Goal: Transaction & Acquisition: Purchase product/service

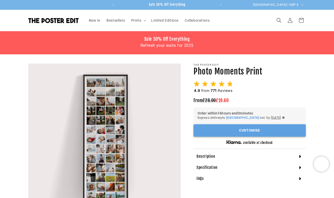
click at [250, 130] on button "Customise" at bounding box center [249, 130] width 112 height 12
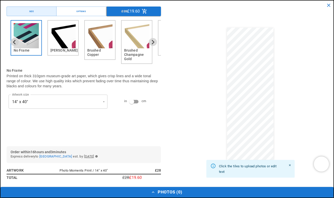
scroll to position [0, 98]
click at [64, 41] on img "2 of 6" at bounding box center [62, 35] width 25 height 25
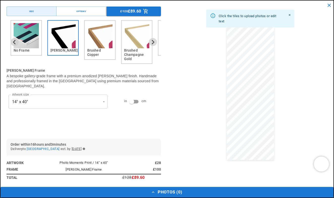
scroll to position [0, 197]
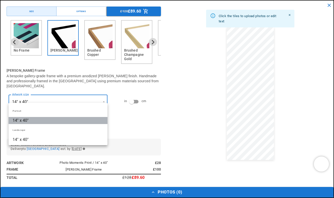
click at [64, 120] on li "14" x 40"" at bounding box center [58, 120] width 99 height 7
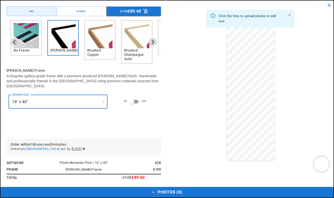
scroll to position [0, 0]
click at [22, 42] on img "1 of 6" at bounding box center [26, 35] width 25 height 25
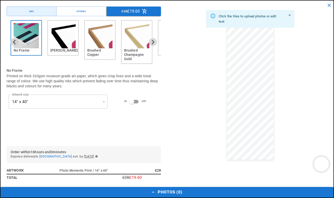
scroll to position [0, 98]
click at [81, 11] on div "Options" at bounding box center [80, 12] width 9 height 4
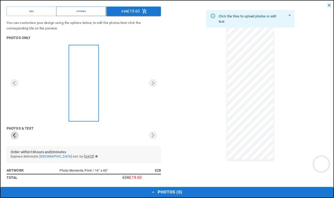
scroll to position [0, 0]
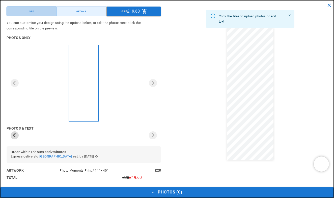
click at [45, 12] on button "Size" at bounding box center [32, 12] width 50 height 10
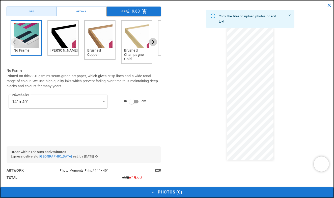
click at [152, 44] on button "Next slide" at bounding box center [153, 42] width 8 height 8
click at [153, 41] on icon "Next slide" at bounding box center [152, 42] width 5 height 5
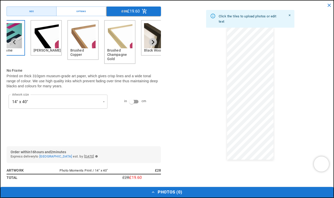
click at [153, 41] on icon "Next slide" at bounding box center [152, 42] width 5 height 5
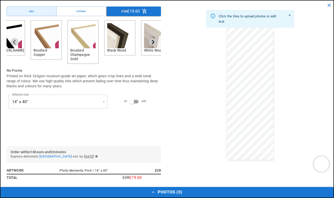
click at [153, 41] on icon "Next slide" at bounding box center [152, 42] width 5 height 5
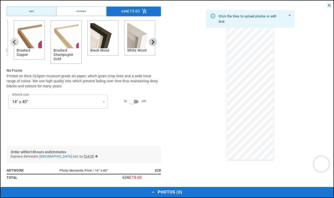
click at [153, 41] on icon "Next slide" at bounding box center [152, 42] width 5 height 5
click at [28, 13] on button "Size" at bounding box center [32, 12] width 50 height 10
click at [14, 45] on button "Previous slide" at bounding box center [15, 42] width 8 height 8
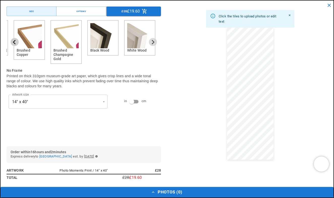
click at [15, 39] on button "Previous slide" at bounding box center [15, 42] width 8 height 8
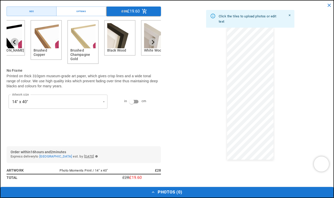
click at [15, 39] on button "Previous slide" at bounding box center [15, 42] width 8 height 8
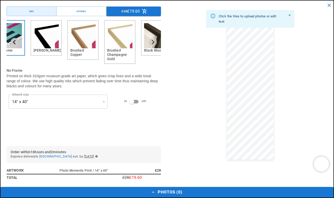
click at [15, 39] on button "Previous slide" at bounding box center [15, 42] width 8 height 8
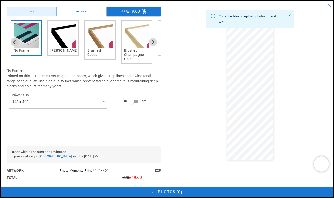
scroll to position [0, 197]
click at [66, 41] on img "2 of 6" at bounding box center [62, 35] width 25 height 25
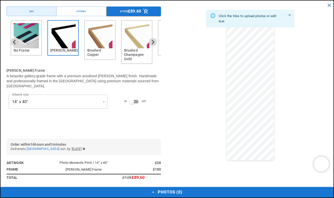
scroll to position [0, 98]
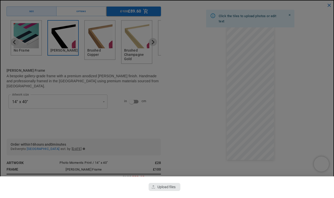
click at [176, 184] on div "button" at bounding box center [164, 187] width 32 height 8
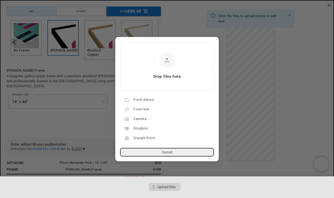
scroll to position [0, 197]
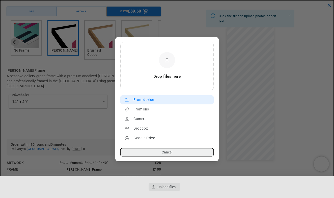
click at [150, 101] on div "From device" at bounding box center [172, 100] width 78 height 8
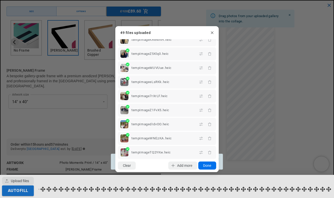
scroll to position [0, 98]
click at [210, 167] on button "Done" at bounding box center [207, 166] width 18 height 8
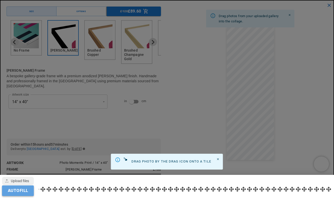
scroll to position [0, 197]
click at [30, 192] on button "Autofill" at bounding box center [18, 191] width 32 height 11
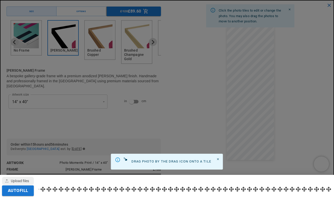
click at [235, 37] on div at bounding box center [167, 99] width 334 height 198
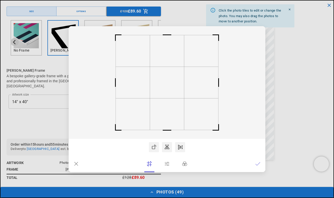
scroll to position [0, 98]
drag, startPoint x: 176, startPoint y: 70, endPoint x: 173, endPoint y: 63, distance: 7.5
click at [174, 63] on rect at bounding box center [167, 78] width 34 height 31
click at [170, 65] on rect at bounding box center [167, 79] width 34 height 31
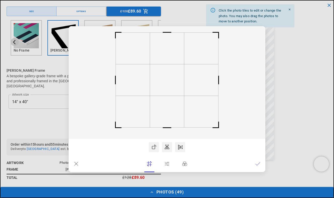
scroll to position [0, 0]
click at [258, 164] on icon at bounding box center [257, 164] width 5 height 5
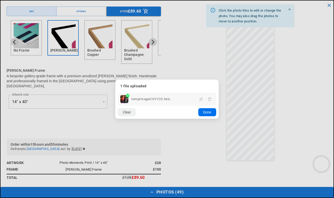
click at [211, 112] on button "Done" at bounding box center [207, 112] width 18 height 8
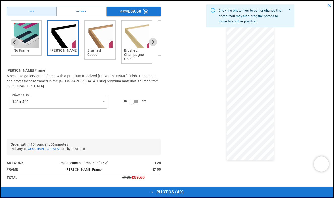
scroll to position [0, 98]
click at [288, 71] on div "Click the photo tiles to edit or change the photo. You may also drag the photos…" at bounding box center [250, 94] width 154 height 175
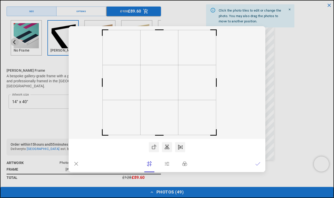
scroll to position [0, 197]
drag, startPoint x: 170, startPoint y: 81, endPoint x: 166, endPoint y: 82, distance: 4.6
click at [166, 82] on rect at bounding box center [163, 82] width 38 height 35
click at [258, 164] on icon at bounding box center [257, 164] width 5 height 5
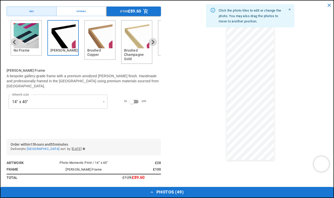
click at [167, 108] on dialog "Drop files here From device From link Camera Dropbox Google Drive Cancel Powere…" at bounding box center [167, 104] width 0 height 8
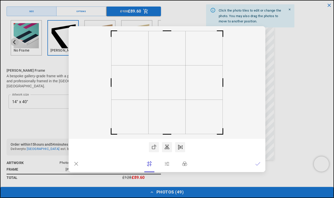
scroll to position [0, 98]
drag, startPoint x: 190, startPoint y: 92, endPoint x: 203, endPoint y: 93, distance: 12.6
click at [203, 93] on rect at bounding box center [167, 82] width 197 height 113
click at [170, 85] on rect at bounding box center [167, 83] width 37 height 34
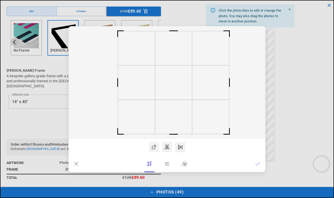
scroll to position [0, 0]
drag, startPoint x: 170, startPoint y: 84, endPoint x: 175, endPoint y: 85, distance: 5.1
click at [175, 85] on rect at bounding box center [172, 83] width 37 height 34
click at [256, 164] on icon at bounding box center [257, 164] width 5 height 5
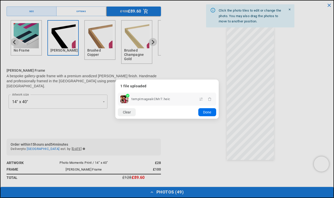
scroll to position [0, 197]
click at [207, 112] on button "Done" at bounding box center [207, 112] width 18 height 8
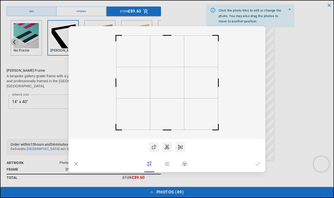
click at [256, 164] on icon at bounding box center [257, 164] width 5 height 5
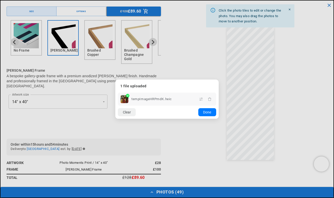
click at [174, 114] on div at bounding box center [167, 112] width 60 height 8
click at [205, 112] on button "Done" at bounding box center [207, 112] width 18 height 8
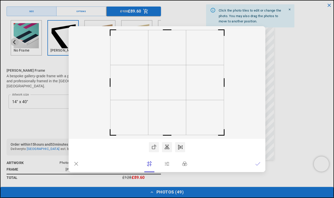
click at [257, 165] on icon at bounding box center [257, 164] width 5 height 3
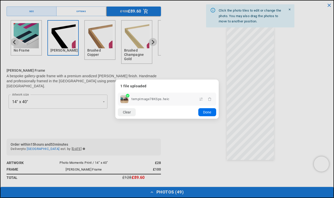
scroll to position [0, 0]
click at [205, 113] on button "Done" at bounding box center [207, 112] width 18 height 8
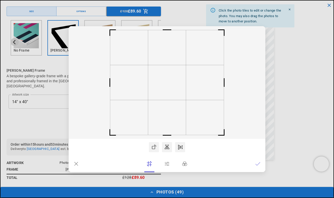
click at [77, 164] on icon at bounding box center [76, 164] width 4 height 4
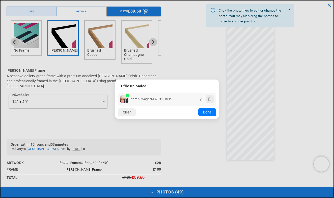
click at [210, 99] on icon "button" at bounding box center [209, 99] width 4 height 4
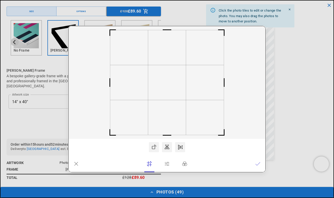
scroll to position [0, 197]
click at [76, 165] on icon at bounding box center [76, 164] width 5 height 5
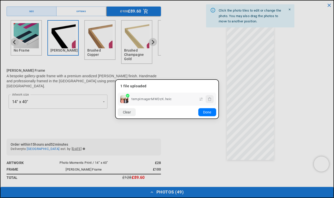
click at [209, 101] on icon "button" at bounding box center [209, 99] width 4 height 4
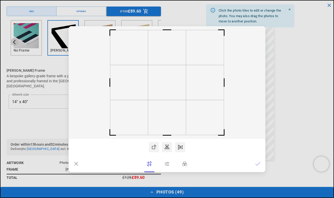
click at [77, 165] on icon at bounding box center [76, 164] width 4 height 4
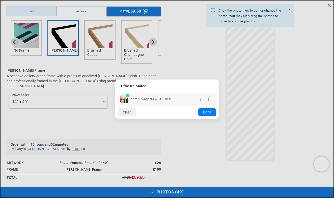
scroll to position [0, 0]
click at [210, 99] on icon "button" at bounding box center [209, 99] width 4 height 4
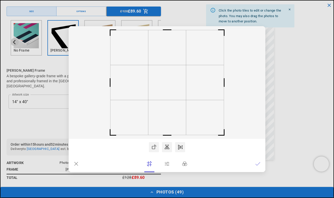
scroll to position [0, 197]
drag, startPoint x: 189, startPoint y: 91, endPoint x: 197, endPoint y: 91, distance: 8.1
click at [197, 91] on rect at bounding box center [167, 82] width 197 height 113
drag, startPoint x: 172, startPoint y: 87, endPoint x: 174, endPoint y: 93, distance: 6.7
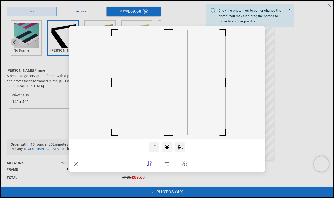
click at [174, 93] on rect at bounding box center [169, 82] width 38 height 35
click at [257, 163] on icon at bounding box center [257, 164] width 5 height 5
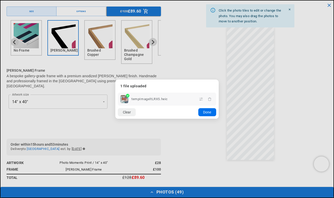
click at [205, 115] on button "Done" at bounding box center [207, 112] width 18 height 8
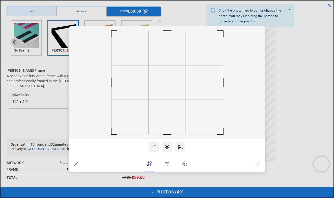
scroll to position [0, 197]
drag, startPoint x: 204, startPoint y: 91, endPoint x: 198, endPoint y: 92, distance: 5.8
click at [198, 92] on rect at bounding box center [167, 82] width 197 height 113
drag, startPoint x: 177, startPoint y: 91, endPoint x: 175, endPoint y: 95, distance: 4.5
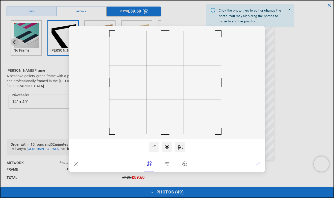
click at [175, 95] on rect at bounding box center [164, 83] width 37 height 34
click at [258, 165] on icon at bounding box center [257, 164] width 5 height 3
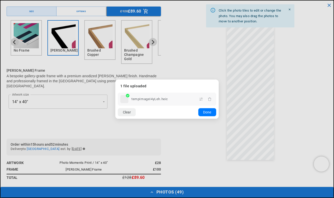
scroll to position [0, 98]
click at [209, 113] on button "Done" at bounding box center [207, 112] width 18 height 8
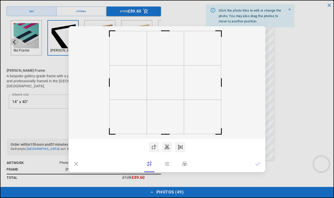
scroll to position [0, 0]
drag, startPoint x: 183, startPoint y: 92, endPoint x: 180, endPoint y: 93, distance: 3.6
click at [180, 93] on rect at bounding box center [163, 83] width 37 height 34
click at [257, 164] on icon at bounding box center [257, 164] width 5 height 5
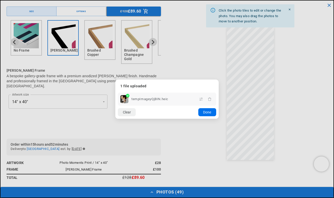
scroll to position [0, 98]
click at [208, 114] on button "Done" at bounding box center [207, 112] width 18 height 8
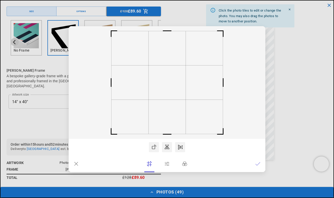
scroll to position [0, 197]
drag, startPoint x: 202, startPoint y: 89, endPoint x: 207, endPoint y: 90, distance: 4.9
click at [207, 90] on rect at bounding box center [167, 82] width 197 height 113
drag, startPoint x: 178, startPoint y: 88, endPoint x: 181, endPoint y: 89, distance: 3.4
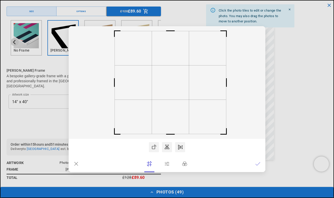
click at [181, 89] on rect at bounding box center [170, 83] width 37 height 34
click at [258, 164] on icon at bounding box center [257, 164] width 5 height 5
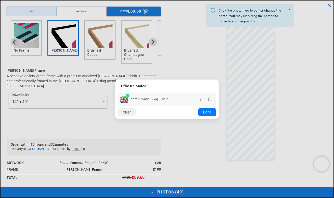
scroll to position [0, 98]
click at [208, 113] on button "Done" at bounding box center [207, 112] width 18 height 8
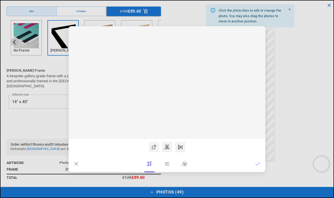
scroll to position [0, 197]
drag, startPoint x: 190, startPoint y: 100, endPoint x: 200, endPoint y: 102, distance: 9.8
click at [200, 102] on rect at bounding box center [167, 82] width 197 height 113
click at [178, 96] on rect at bounding box center [169, 83] width 37 height 34
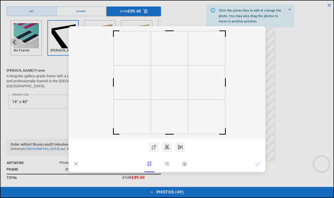
scroll to position [0, 98]
click at [256, 164] on icon at bounding box center [257, 164] width 5 height 5
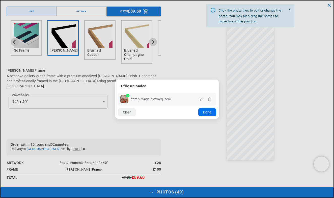
click at [210, 113] on button "Done" at bounding box center [207, 112] width 18 height 8
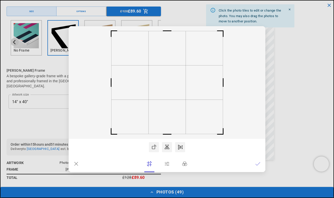
scroll to position [0, 0]
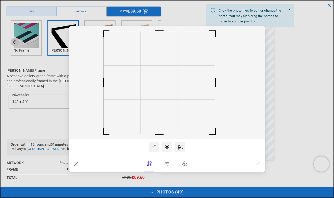
drag, startPoint x: 169, startPoint y: 88, endPoint x: 161, endPoint y: 91, distance: 8.4
click at [161, 91] on rect at bounding box center [159, 83] width 37 height 34
click at [259, 165] on icon at bounding box center [257, 164] width 5 height 5
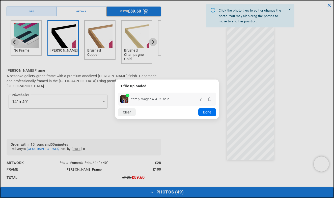
click at [212, 114] on button "Done" at bounding box center [207, 112] width 18 height 8
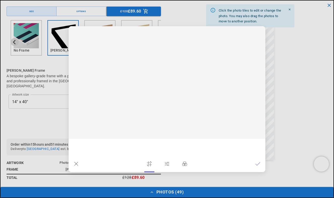
scroll to position [0, 197]
click at [191, 99] on rect at bounding box center [167, 82] width 197 height 113
click at [256, 164] on icon at bounding box center [257, 164] width 5 height 5
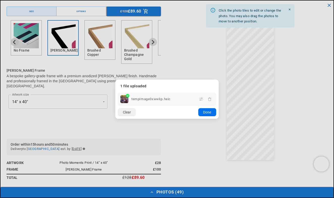
click at [210, 114] on button "Done" at bounding box center [207, 112] width 18 height 8
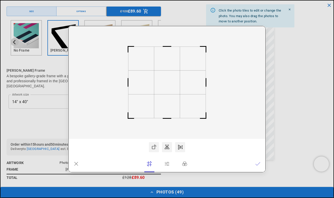
scroll to position [0, 197]
drag, startPoint x: 183, startPoint y: 99, endPoint x: 183, endPoint y: 83, distance: 16.1
click at [183, 83] on rect at bounding box center [167, 82] width 197 height 113
drag, startPoint x: 168, startPoint y: 84, endPoint x: 167, endPoint y: 79, distance: 5.4
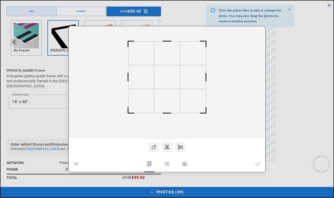
click at [167, 79] on rect at bounding box center [167, 77] width 26 height 24
click at [257, 164] on icon at bounding box center [257, 164] width 5 height 5
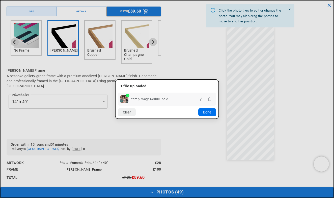
click at [205, 111] on button "Done" at bounding box center [207, 112] width 18 height 8
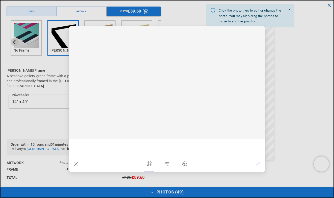
scroll to position [0, 0]
click at [258, 163] on icon at bounding box center [257, 164] width 5 height 5
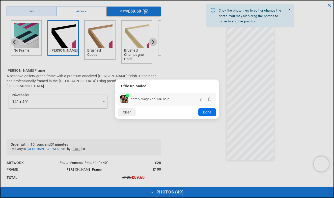
scroll to position [0, 98]
click at [207, 113] on button "Done" at bounding box center [207, 112] width 18 height 8
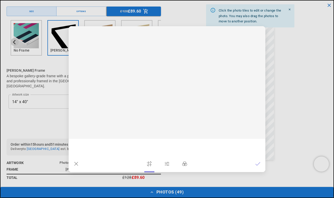
scroll to position [0, 0]
click at [258, 164] on icon at bounding box center [257, 164] width 5 height 5
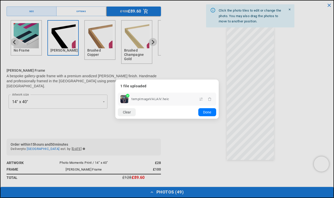
scroll to position [0, 98]
click at [209, 114] on button "Done" at bounding box center [207, 112] width 18 height 8
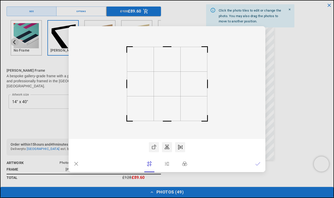
drag, startPoint x: 180, startPoint y: 91, endPoint x: 187, endPoint y: 92, distance: 7.4
click at [187, 92] on icon at bounding box center [167, 82] width 197 height 113
click at [257, 164] on icon at bounding box center [257, 164] width 5 height 5
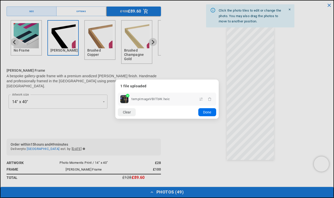
scroll to position [0, 197]
drag, startPoint x: 207, startPoint y: 114, endPoint x: 204, endPoint y: 114, distance: 2.9
click at [204, 114] on button "Done" at bounding box center [207, 112] width 18 height 8
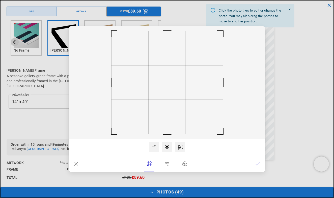
scroll to position [0, 98]
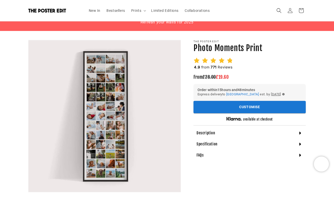
scroll to position [0, 197]
